Goal: Information Seeking & Learning: Learn about a topic

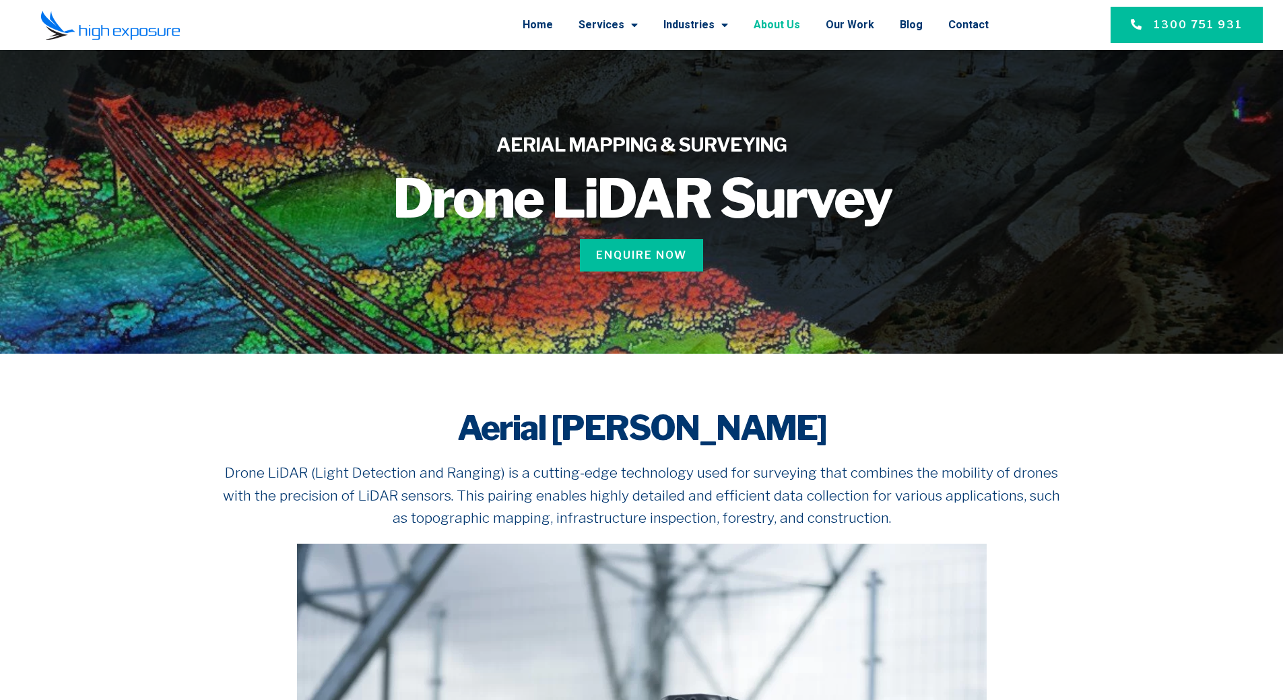
click at [800, 31] on link "About Us" at bounding box center [777, 24] width 46 height 35
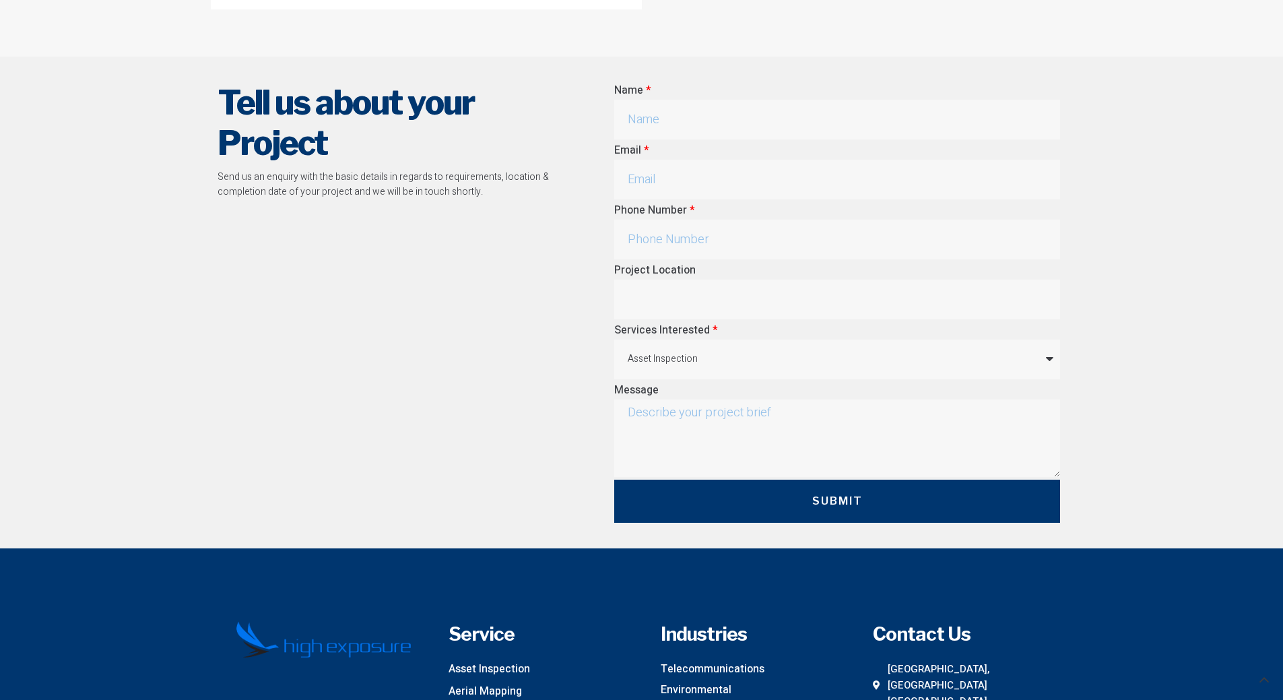
scroll to position [3816, 0]
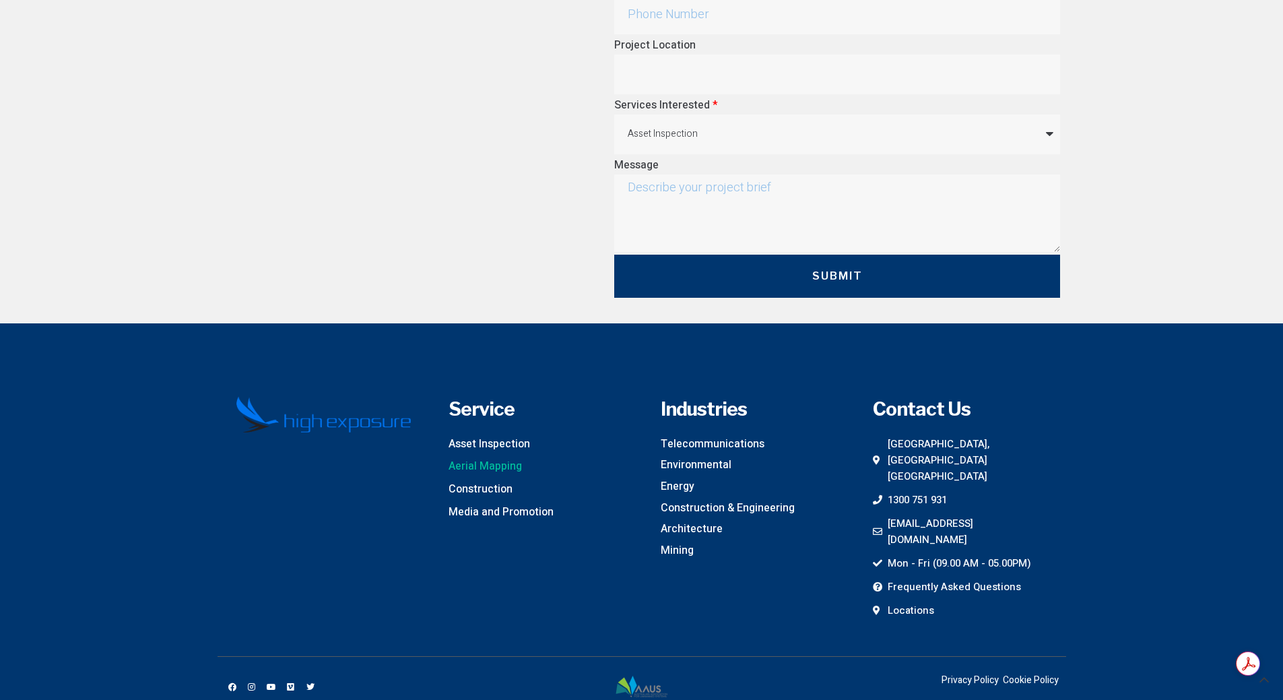
click at [492, 458] on span "Aerial Mapping" at bounding box center [485, 467] width 73 height 18
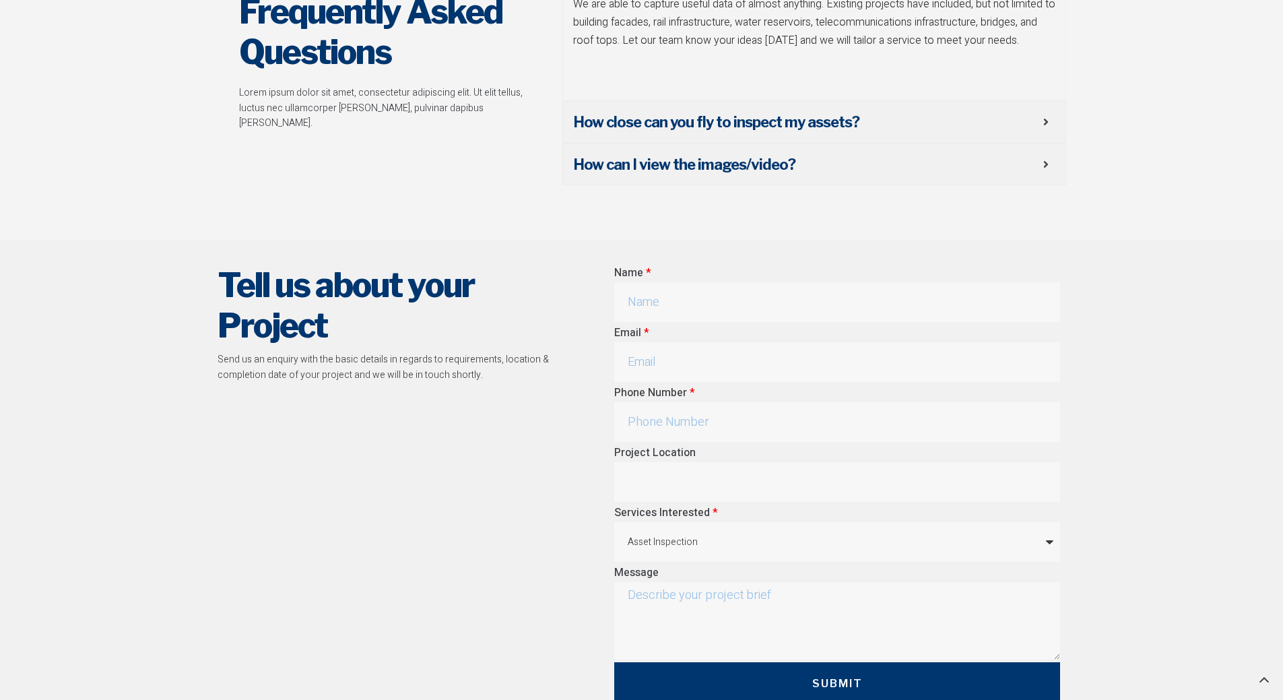
scroll to position [6061, 0]
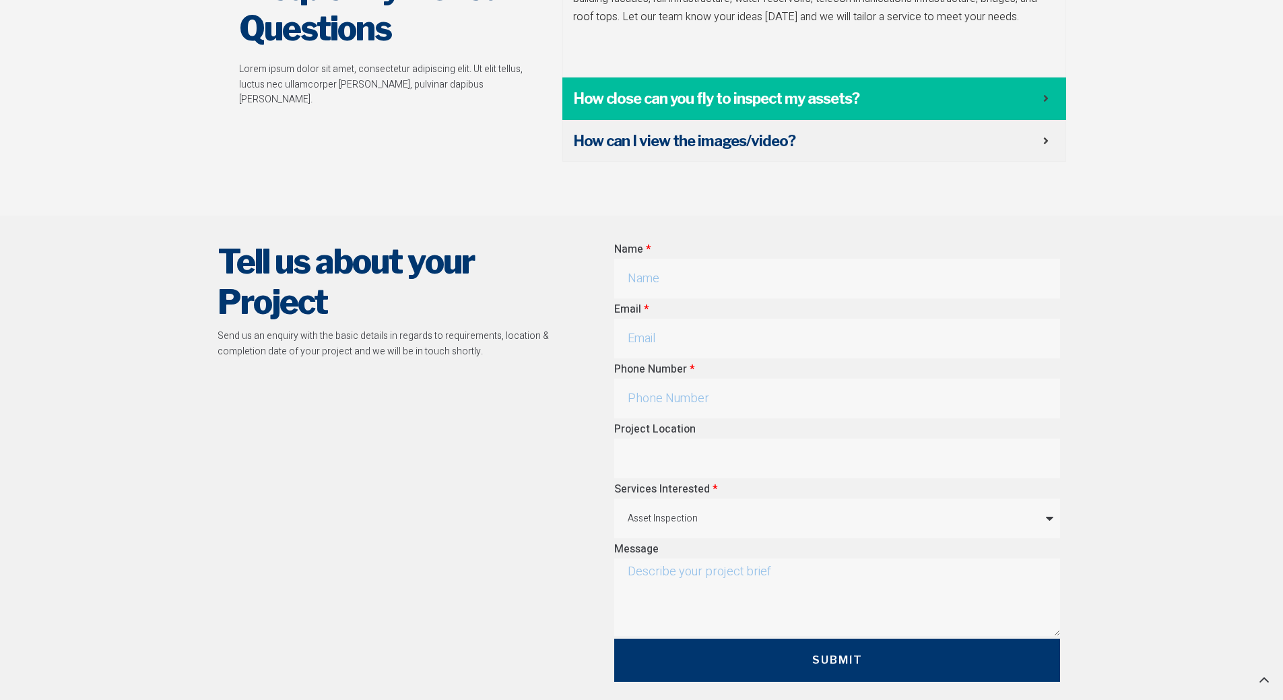
click at [879, 88] on span "How close can you fly to inspect my assets?" at bounding box center [808, 98] width 470 height 21
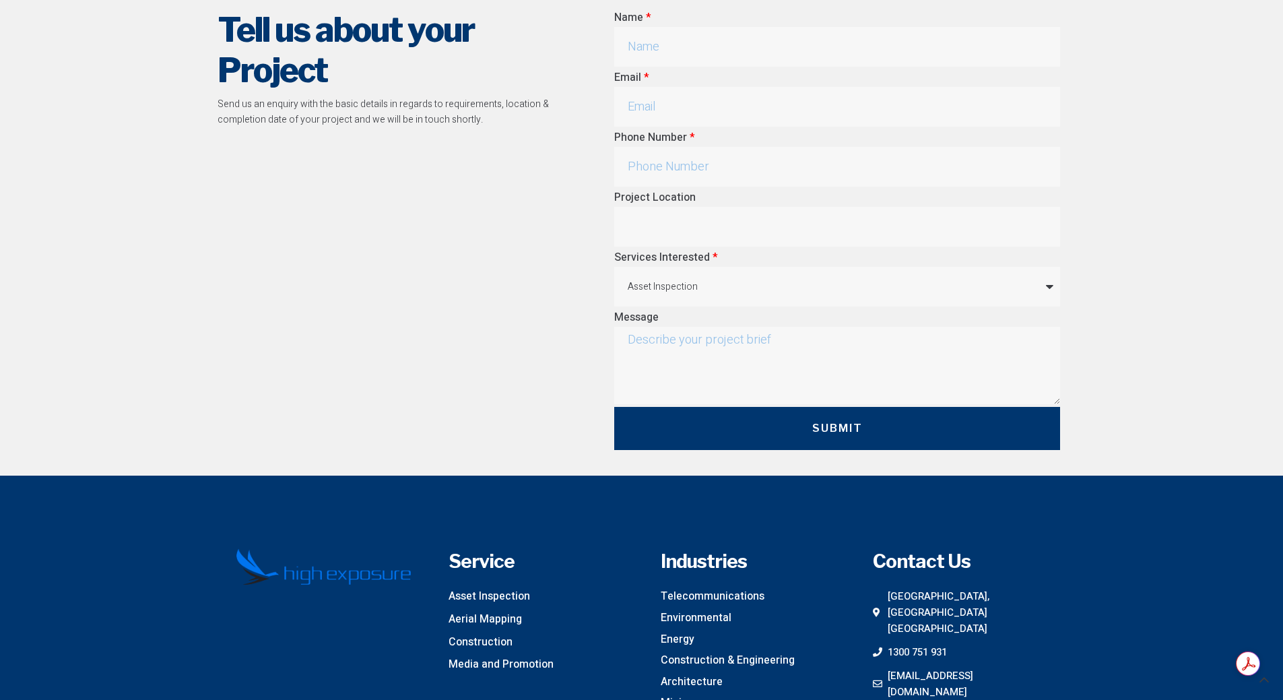
scroll to position [6408, 0]
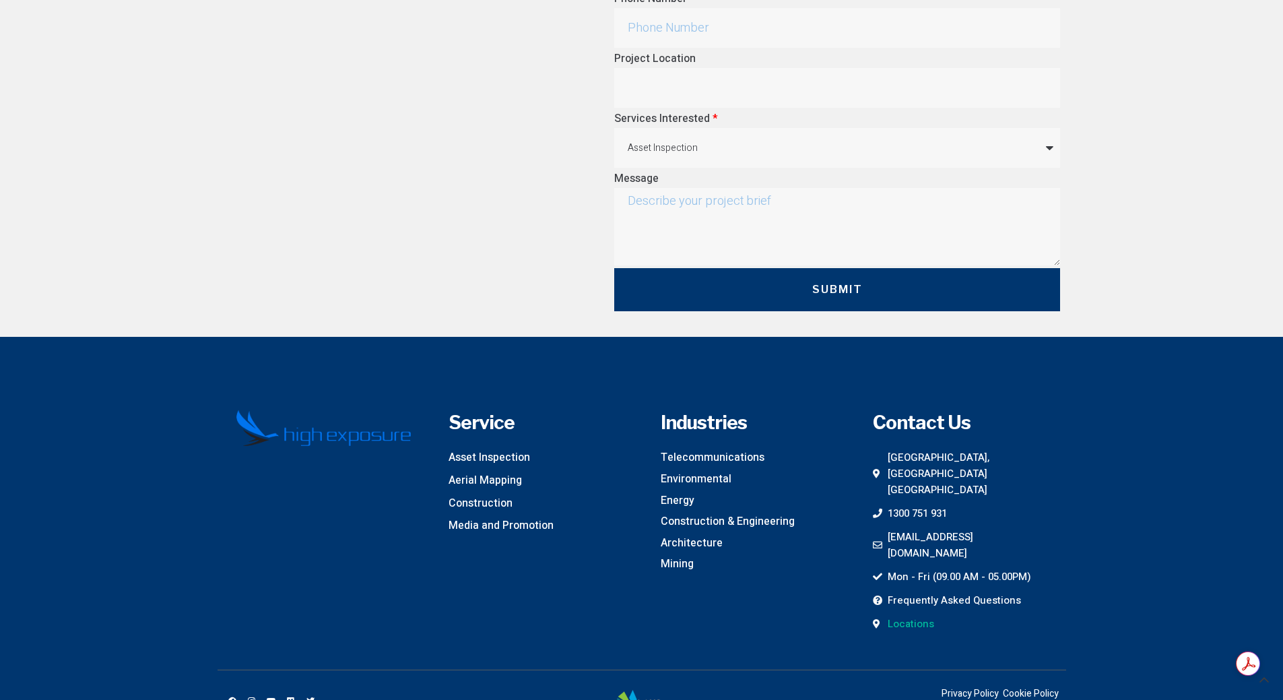
click at [909, 616] on span "Locations" at bounding box center [909, 624] width 50 height 16
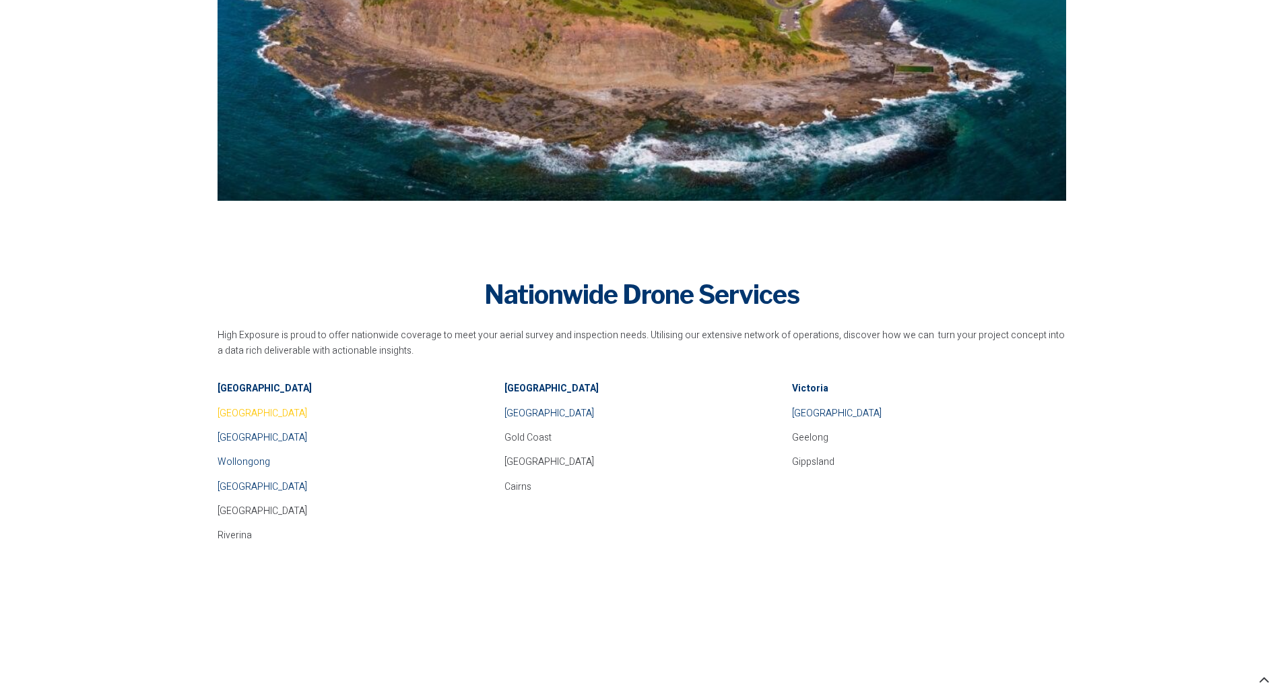
click at [230, 414] on span "Sydney" at bounding box center [263, 413] width 90 height 14
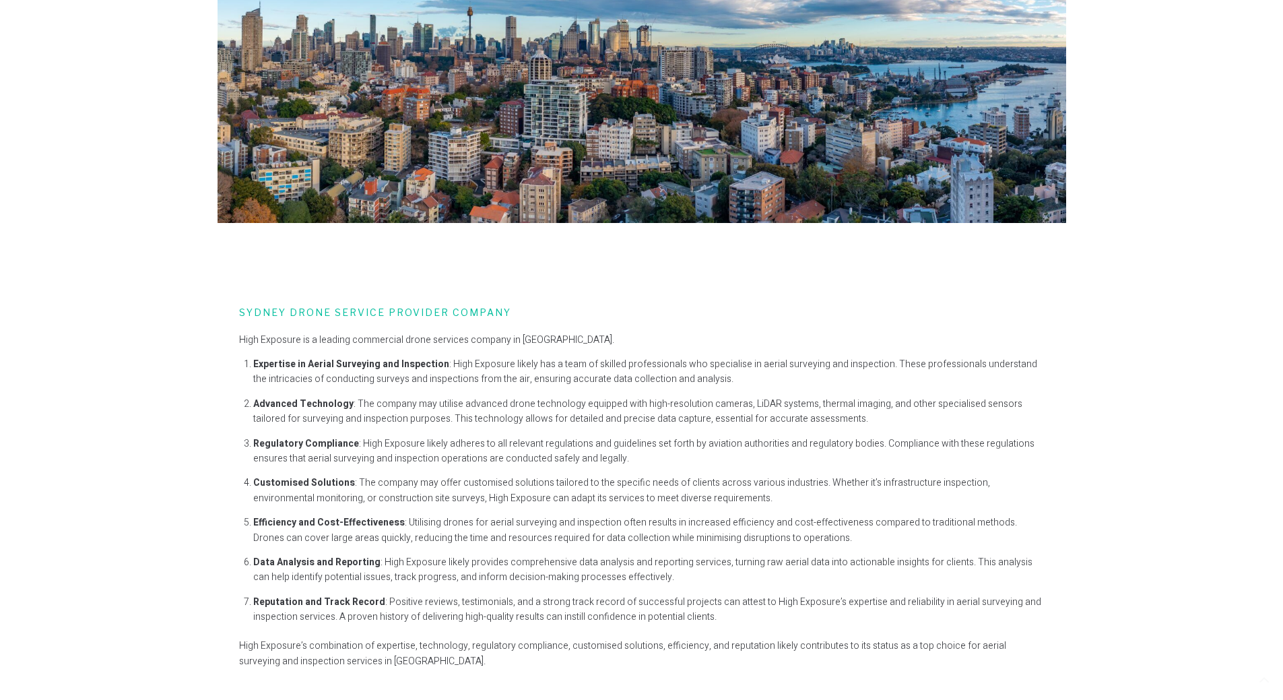
scroll to position [673, 0]
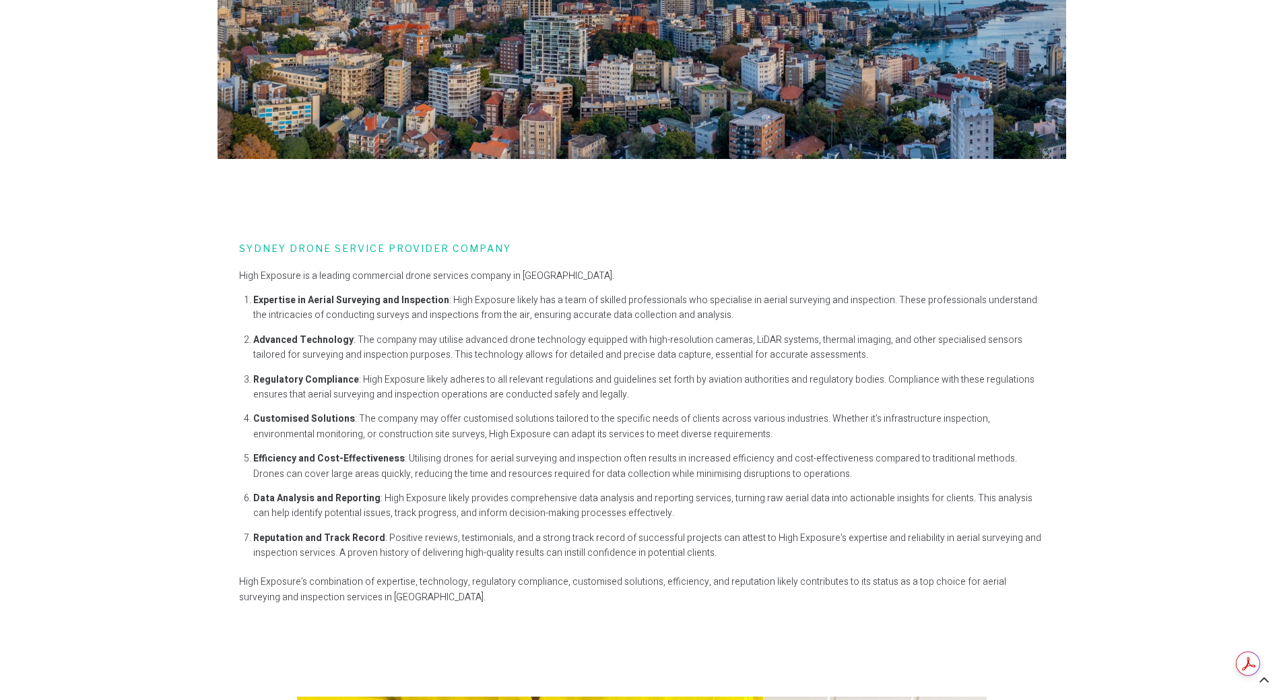
click at [770, 429] on p "Customised Solutions : The company may offer customised solutions tailored to t…" at bounding box center [648, 426] width 791 height 30
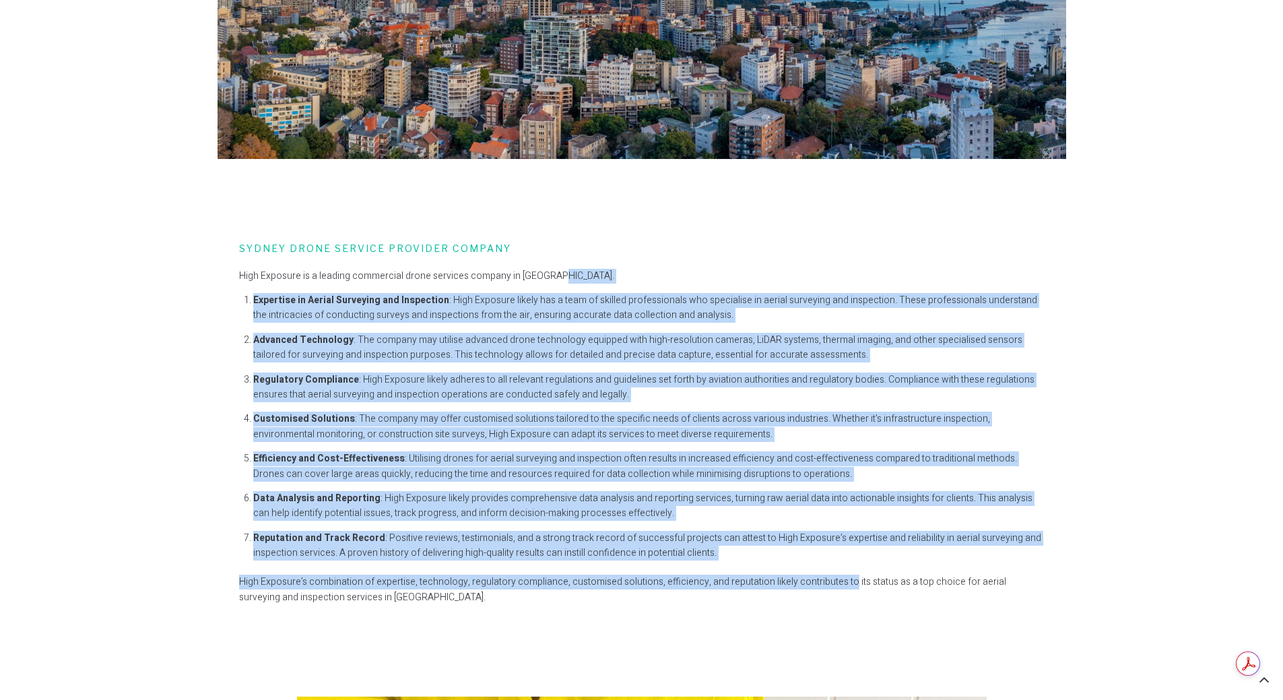
drag, startPoint x: 805, startPoint y: 271, endPoint x: 735, endPoint y: 573, distance: 309.6
click at [838, 568] on div "SYDNEY DRONE SERVICE PROVIDER COMPANY High Exposure is a leading commercial dro…" at bounding box center [642, 428] width 862 height 430
click at [723, 573] on div "High Exposure is a leading commercial drone services company in Sydney. Experti…" at bounding box center [641, 437] width 805 height 337
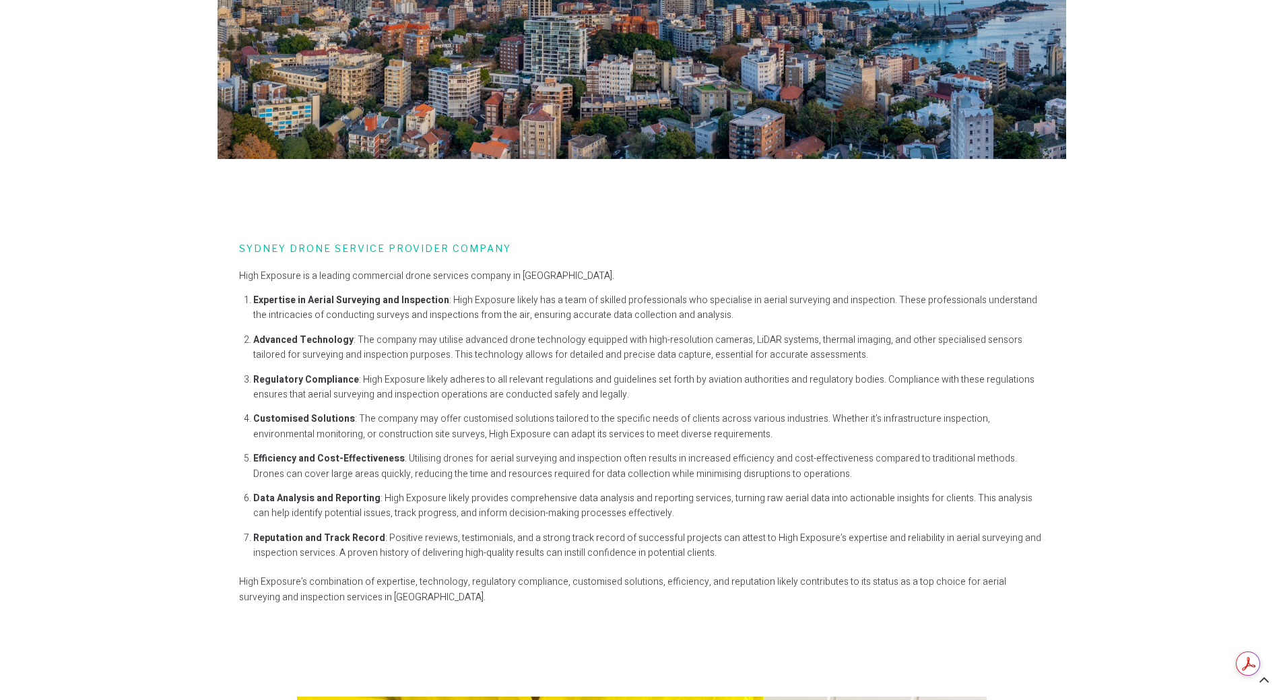
click at [932, 562] on div "High Exposure is a leading commercial drone services company in Sydney. Experti…" at bounding box center [641, 437] width 805 height 337
click at [869, 558] on p "Reputation and Track Record : Positive reviews, testimonials, and a strong trac…" at bounding box center [648, 546] width 791 height 30
click at [826, 268] on div "SYDNEY DRONE SERVICE PROVIDER COMPANY High Exposure is a leading commercial dro…" at bounding box center [642, 428] width 862 height 430
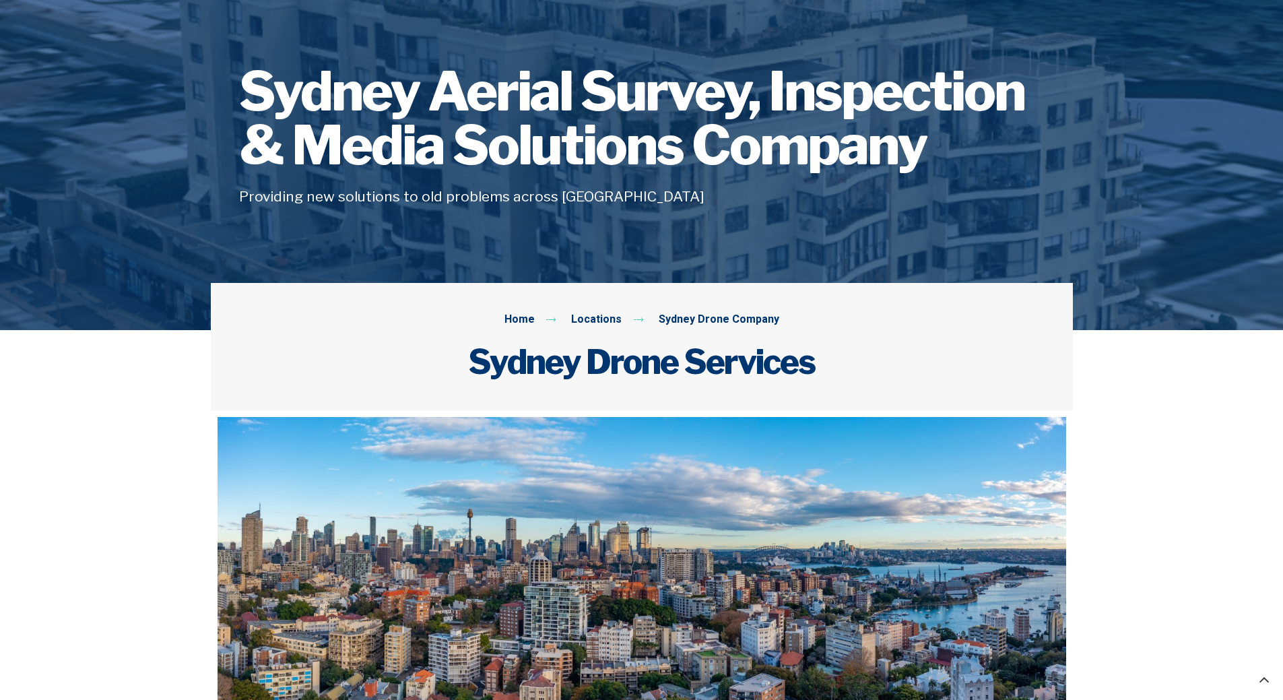
scroll to position [0, 0]
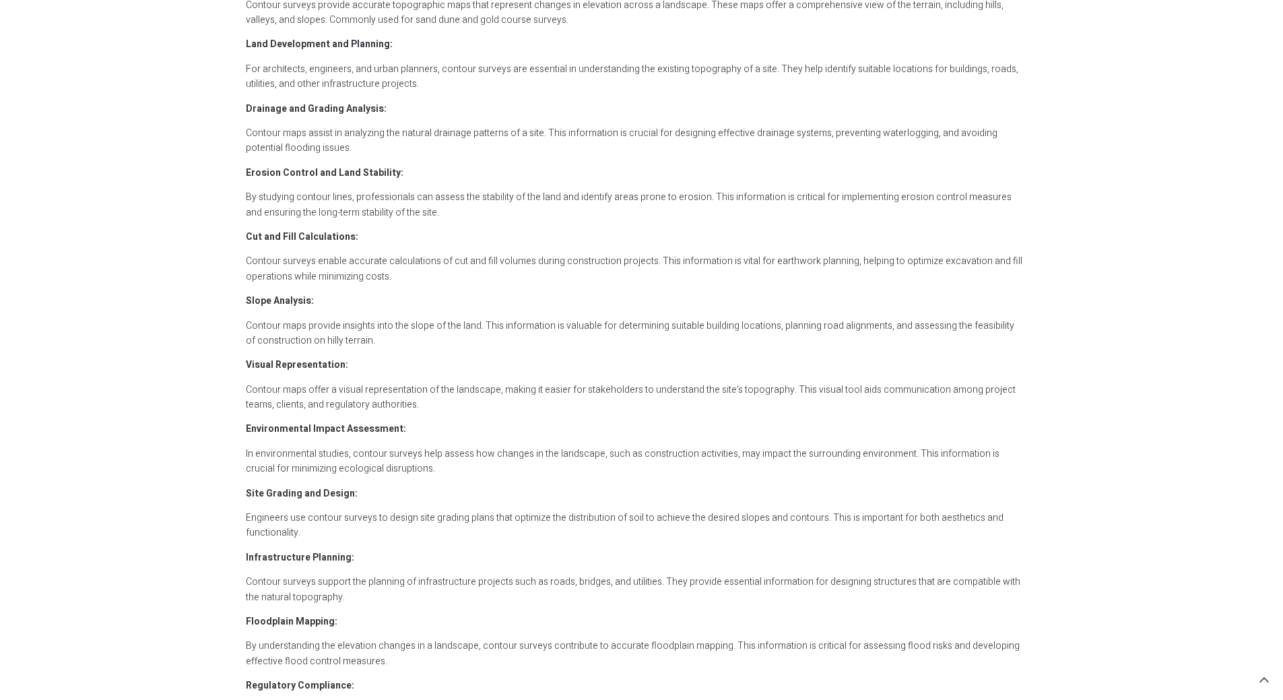
scroll to position [1571, 0]
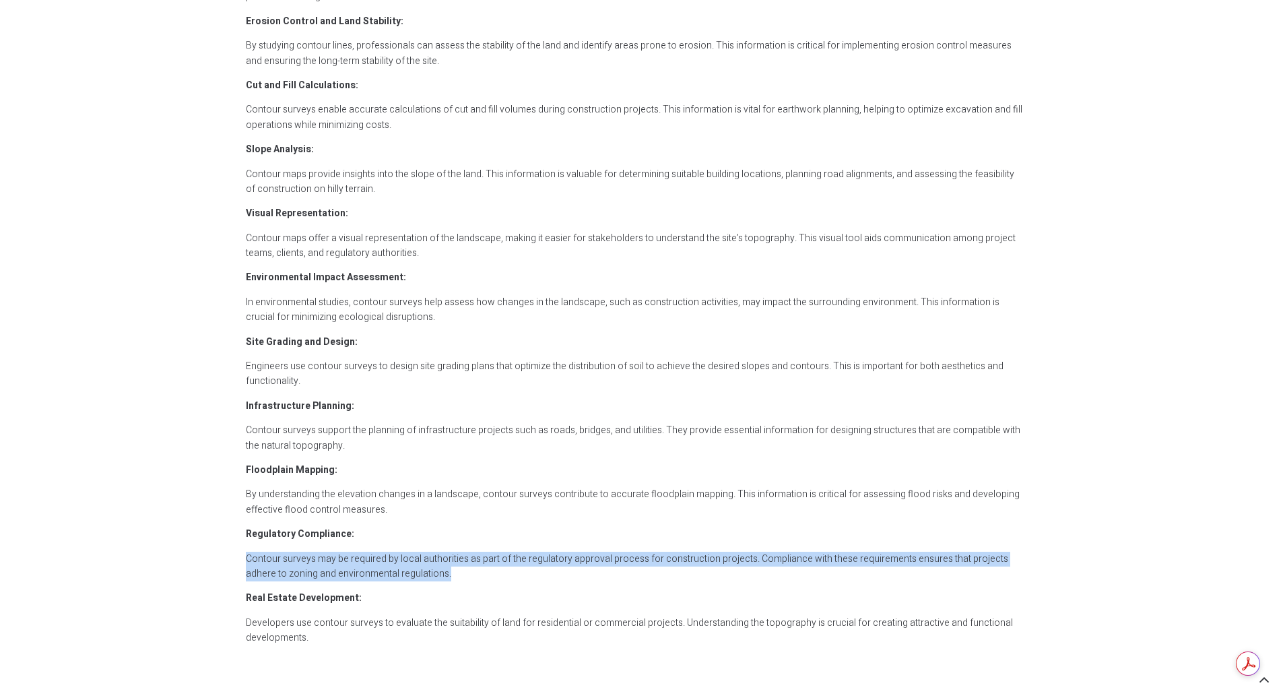
drag, startPoint x: 496, startPoint y: 570, endPoint x: 524, endPoint y: 574, distance: 28.7
click at [524, 574] on p "Contour surveys may be required by local authorities as part of the regulatory …" at bounding box center [635, 567] width 778 height 30
click at [525, 574] on p "Contour surveys may be required by local authorities as part of the regulatory …" at bounding box center [635, 567] width 778 height 30
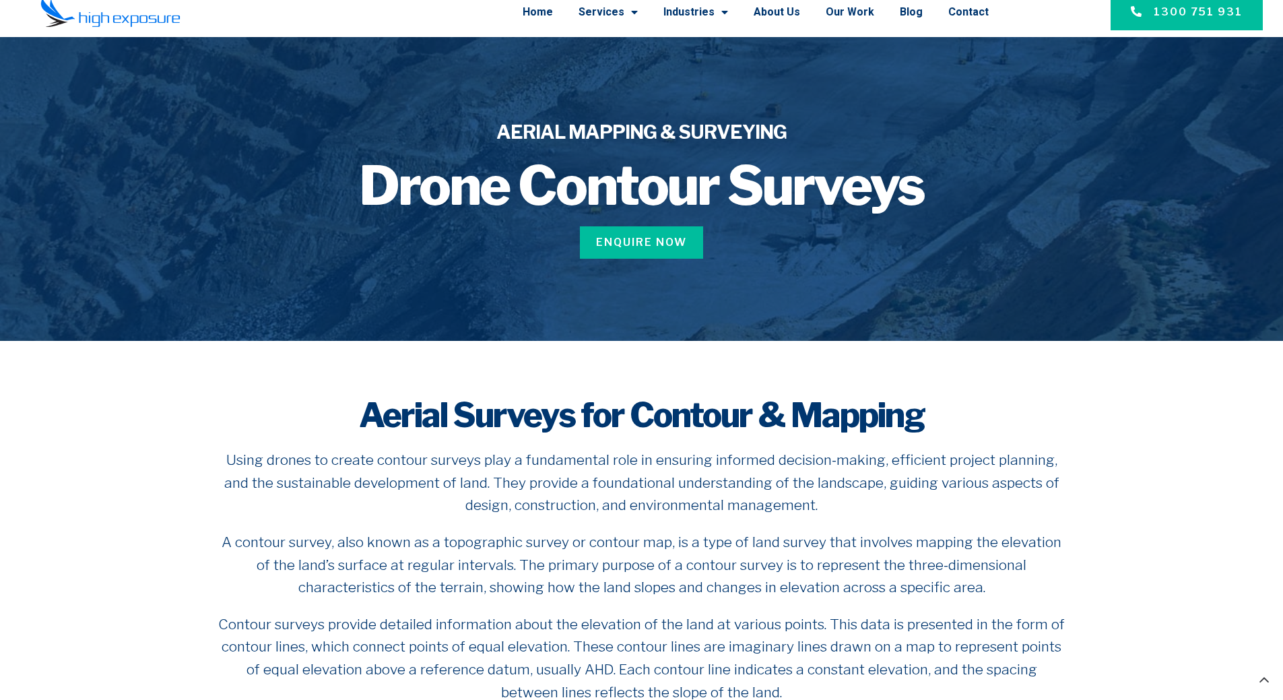
scroll to position [0, 0]
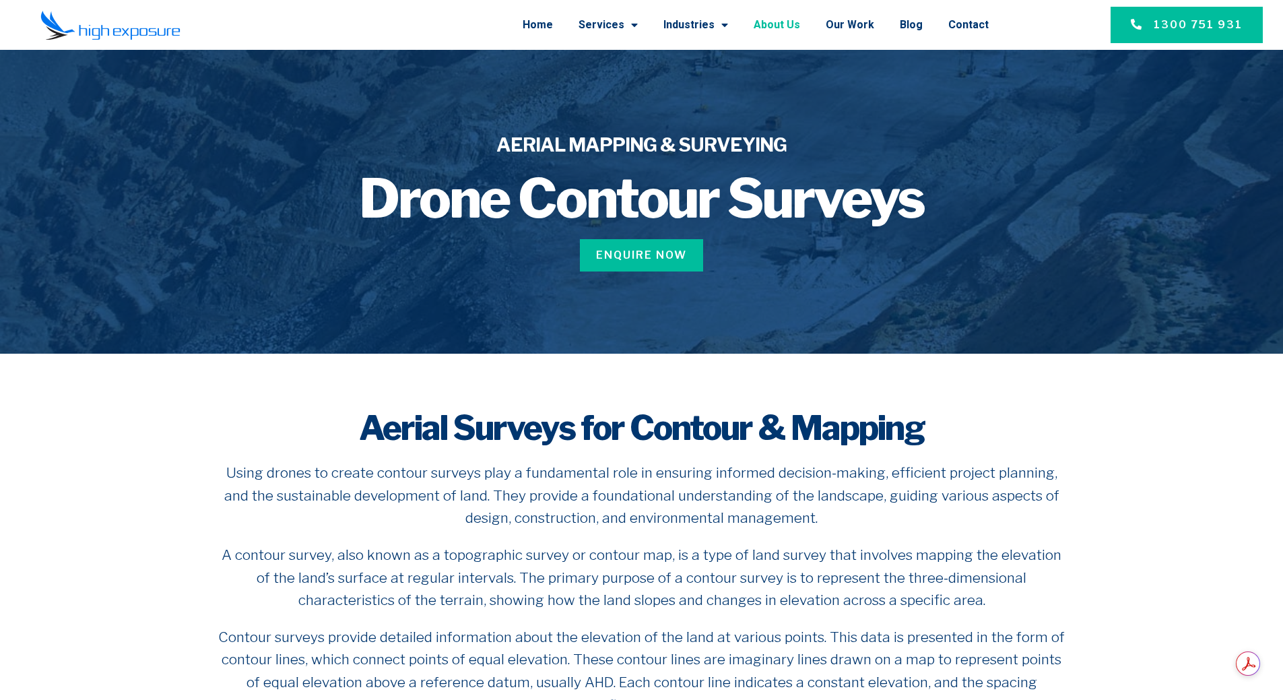
click at [791, 27] on link "About Us" at bounding box center [777, 24] width 46 height 35
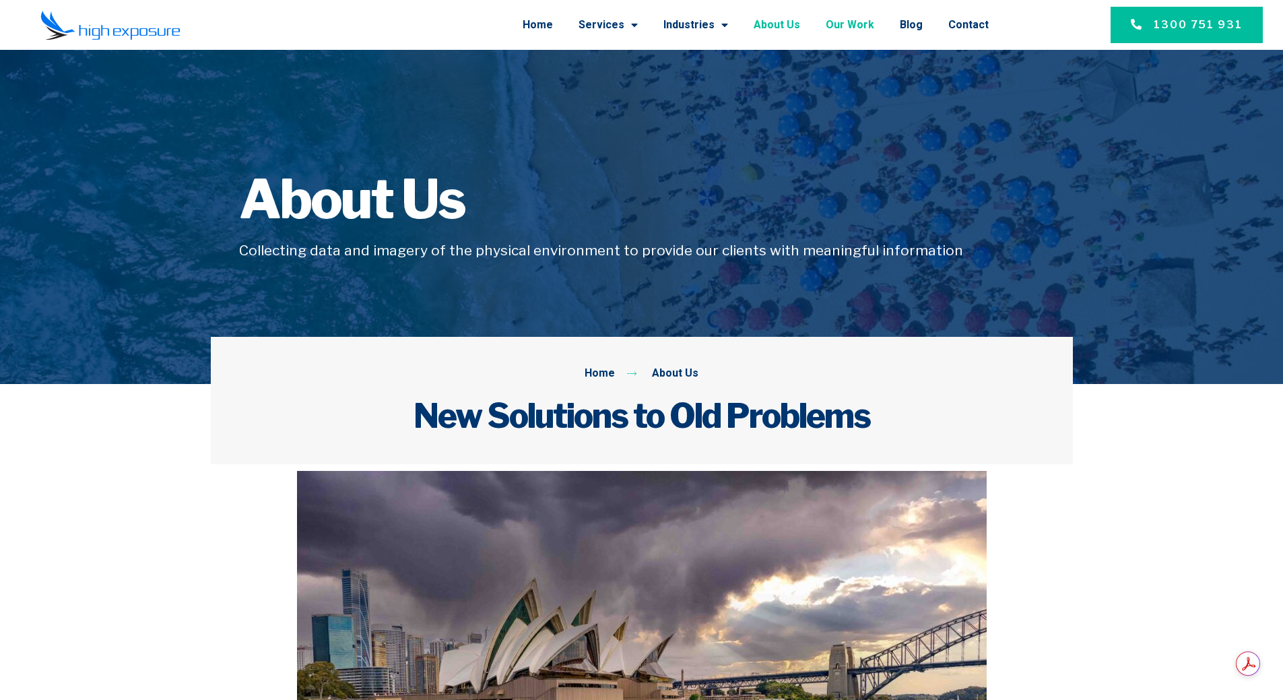
click at [856, 28] on link "Our Work" at bounding box center [850, 24] width 48 height 35
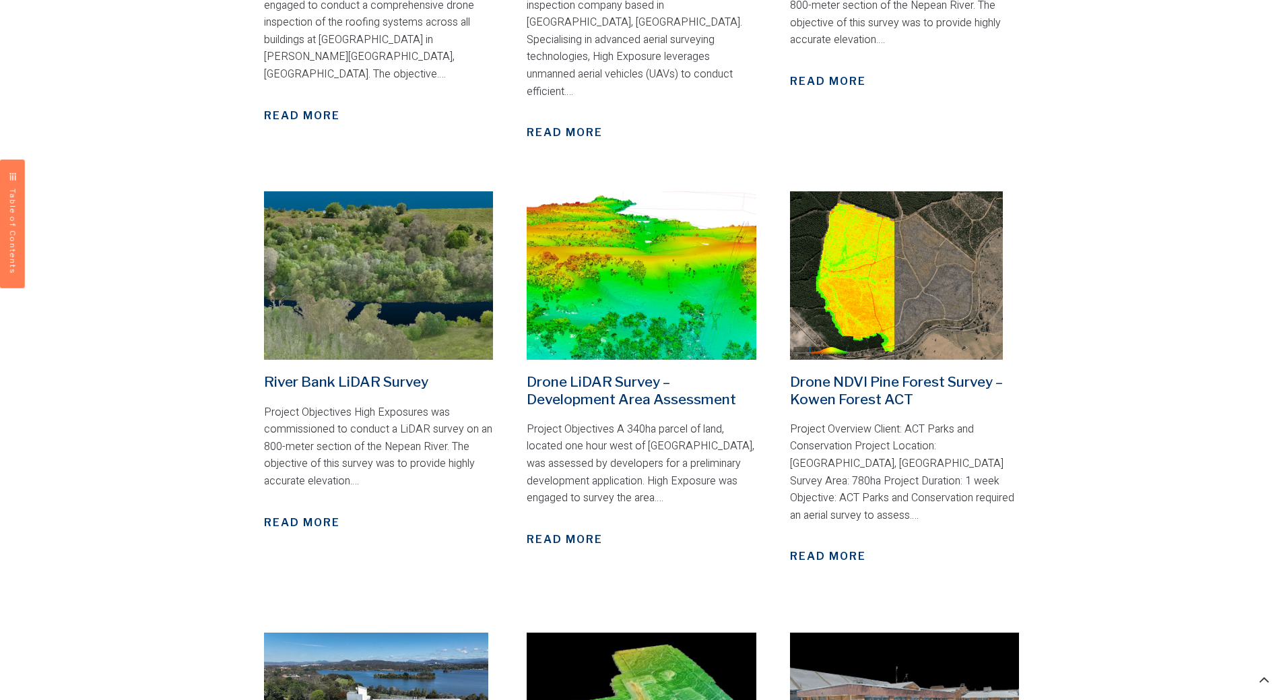
scroll to position [449, 0]
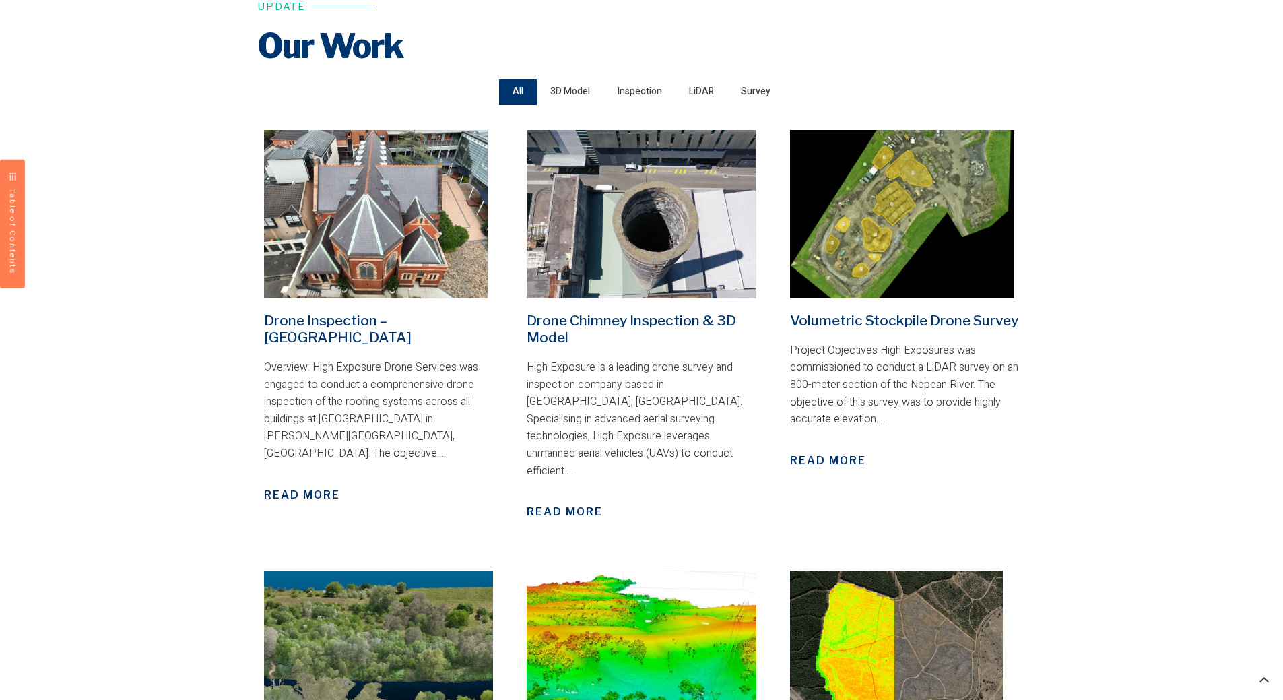
click at [767, 89] on span "Survey" at bounding box center [756, 92] width 30 height 18
click at [0, 0] on input "Survey" at bounding box center [0, 0] width 0 height 0
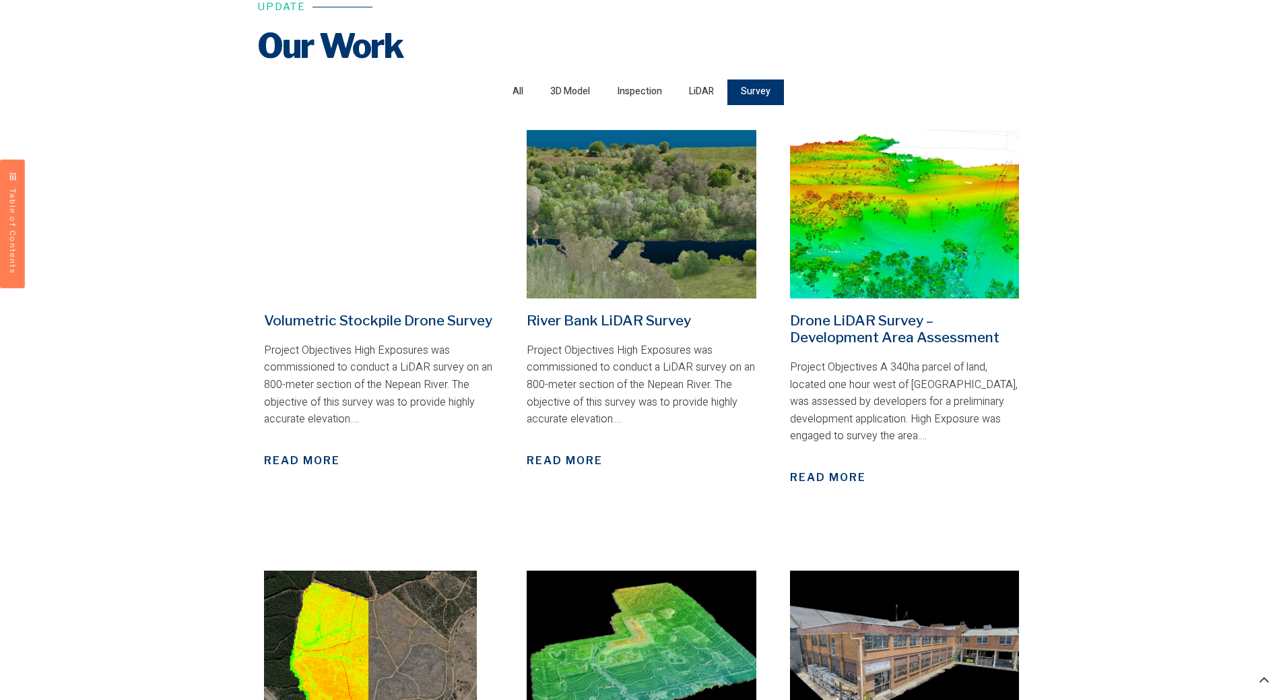
click at [1251, 324] on div "Our Work Our Work Enquire Now Update Our Work Our Work All 3D Model Inspection …" at bounding box center [641, 554] width 1283 height 1867
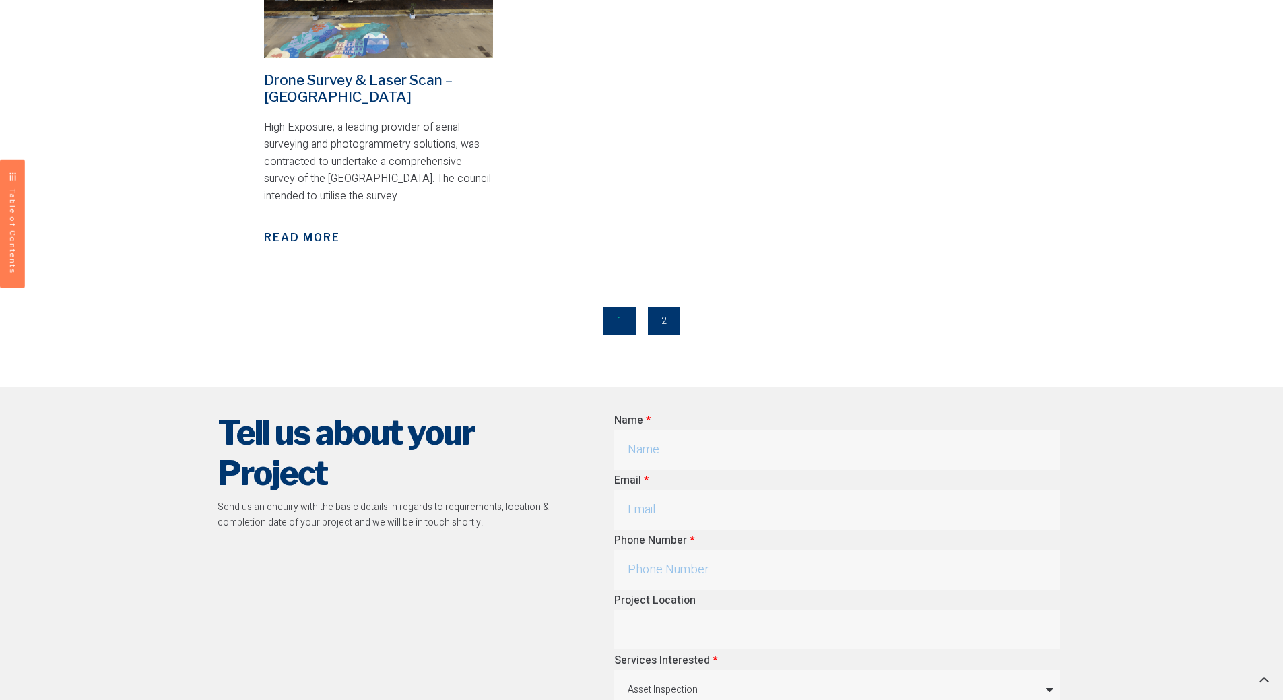
scroll to position [0, 0]
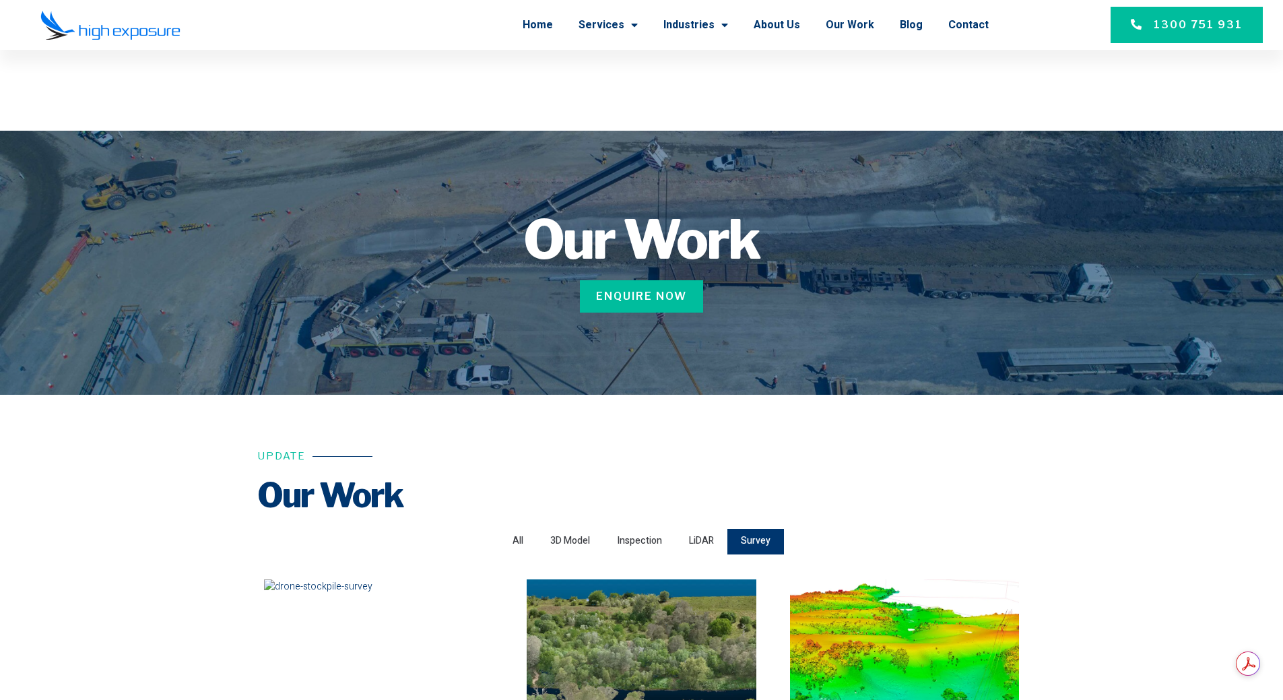
click at [966, 26] on link "Contact" at bounding box center [968, 24] width 40 height 35
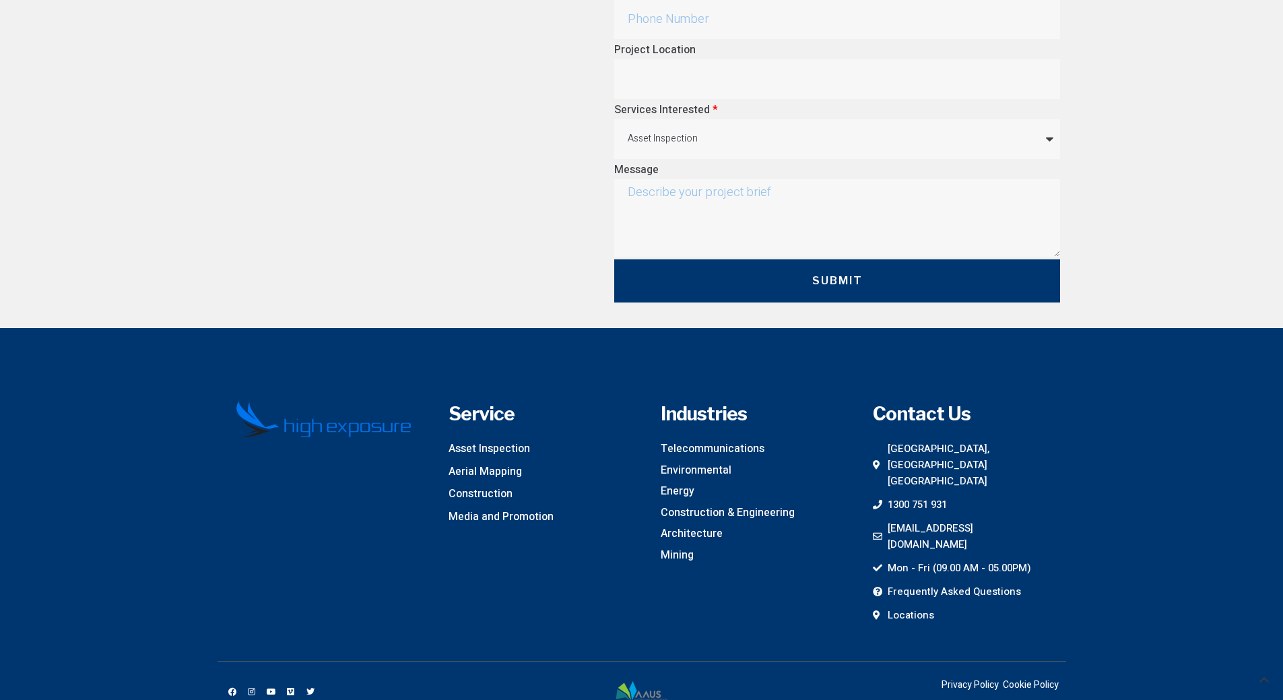
scroll to position [1308, 0]
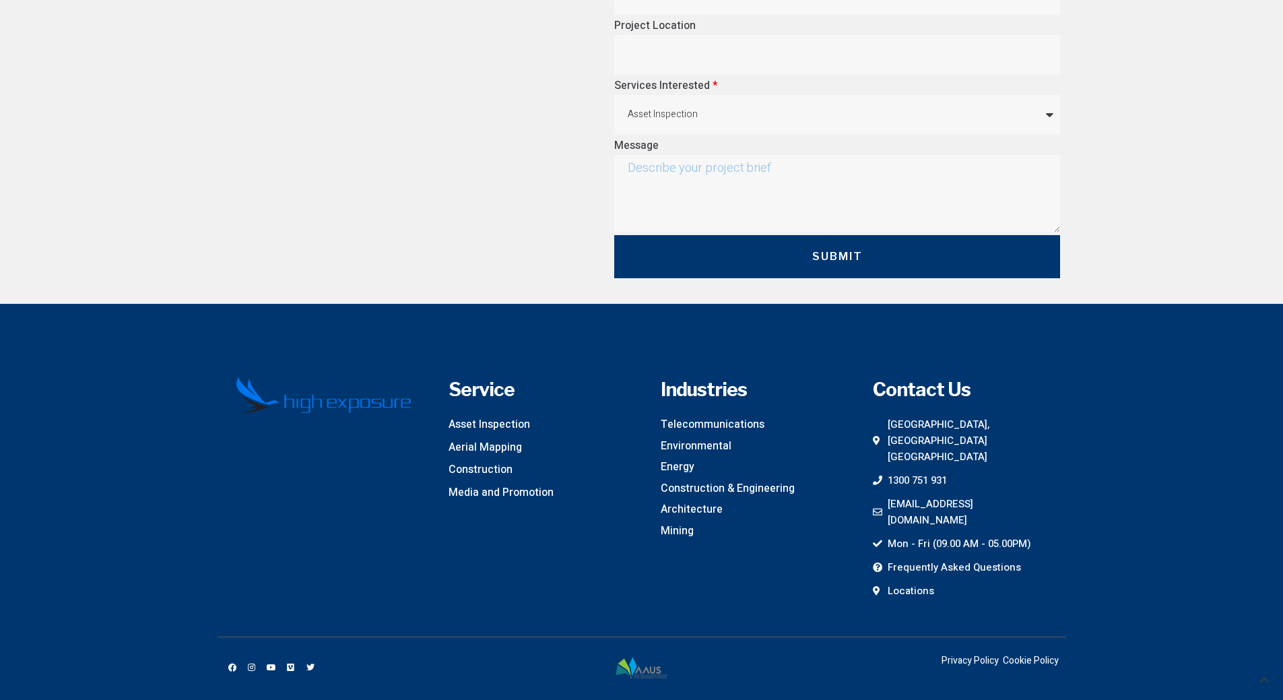
click at [1184, 226] on section "Tell us about your Project Send us an enquiry with the basic details in regards…" at bounding box center [641, 58] width 1283 height 492
